Goal: Navigation & Orientation: Find specific page/section

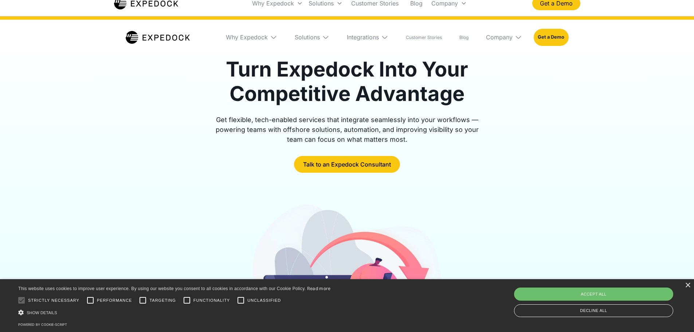
scroll to position [36, 0]
click at [272, 36] on img at bounding box center [273, 36] width 7 height 7
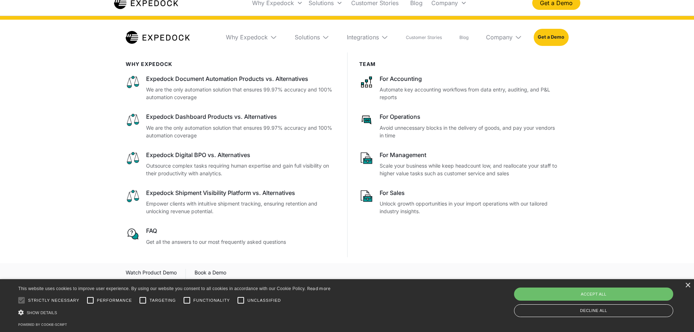
click at [273, 37] on img at bounding box center [273, 36] width 7 height 7
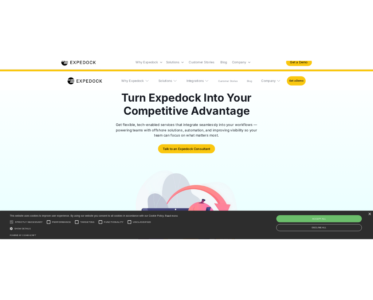
scroll to position [0, 0]
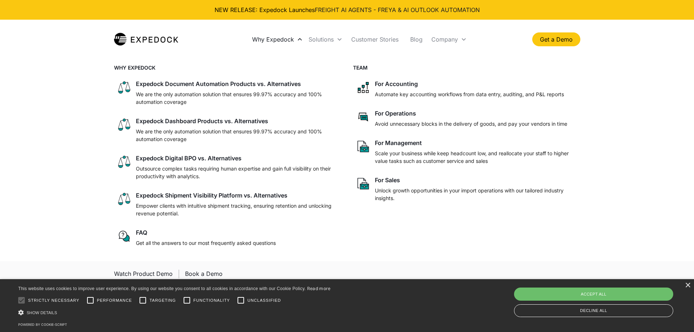
click at [296, 40] on div "Why Expedock" at bounding box center [277, 39] width 56 height 25
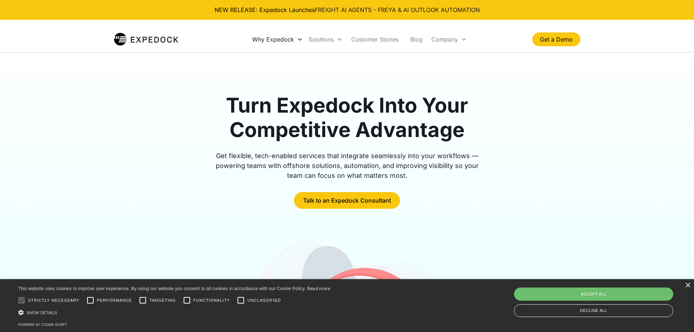
click at [297, 40] on icon at bounding box center [300, 39] width 6 height 6
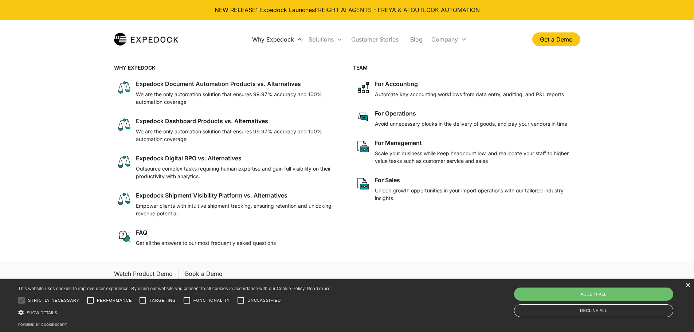
click at [298, 39] on icon at bounding box center [300, 39] width 6 height 6
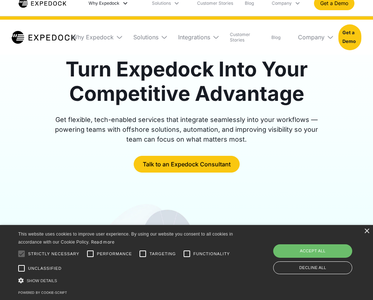
scroll to position [36, 0]
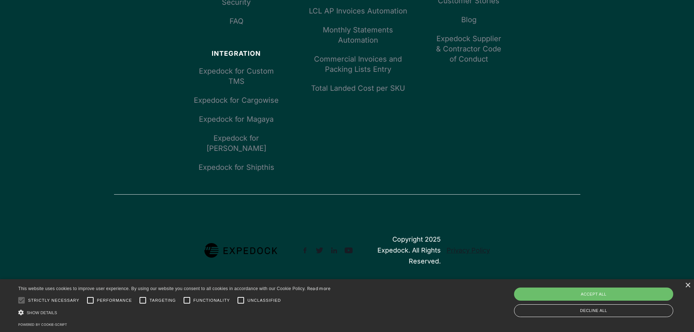
scroll to position [1056, 0]
